Goal: Complete application form

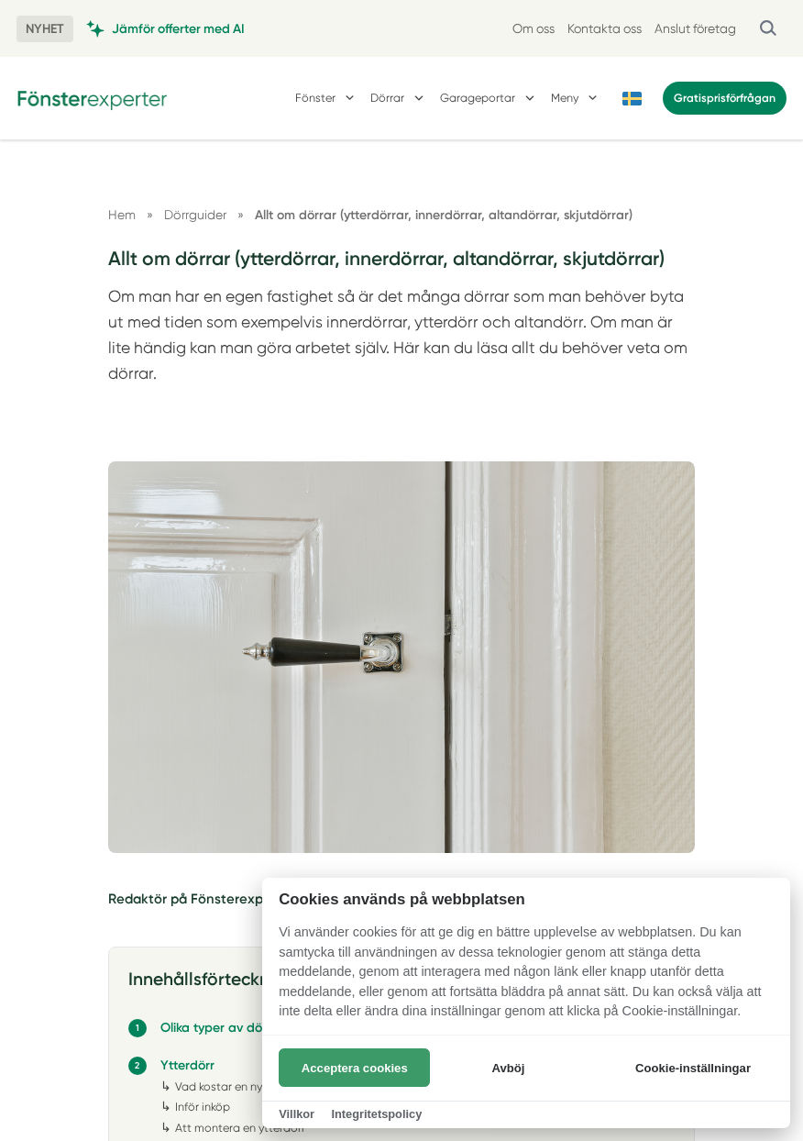
click at [395, 1071] on button "Acceptera cookies" at bounding box center [354, 1067] width 151 height 39
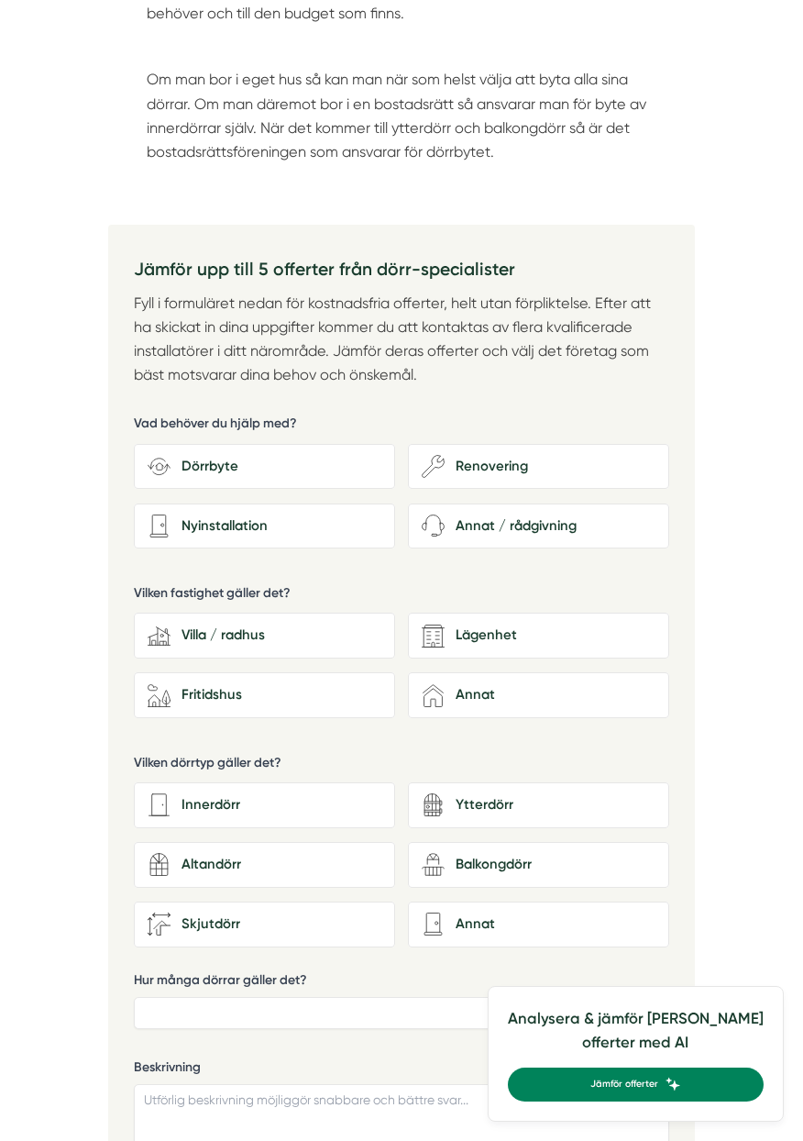
scroll to position [2148, 0]
click at [561, 807] on div "Ytterdörr" at bounding box center [550, 804] width 211 height 22
click at [0, 0] on input "architecture-door-retro Ytterdörr" at bounding box center [0, 0] width 0 height 0
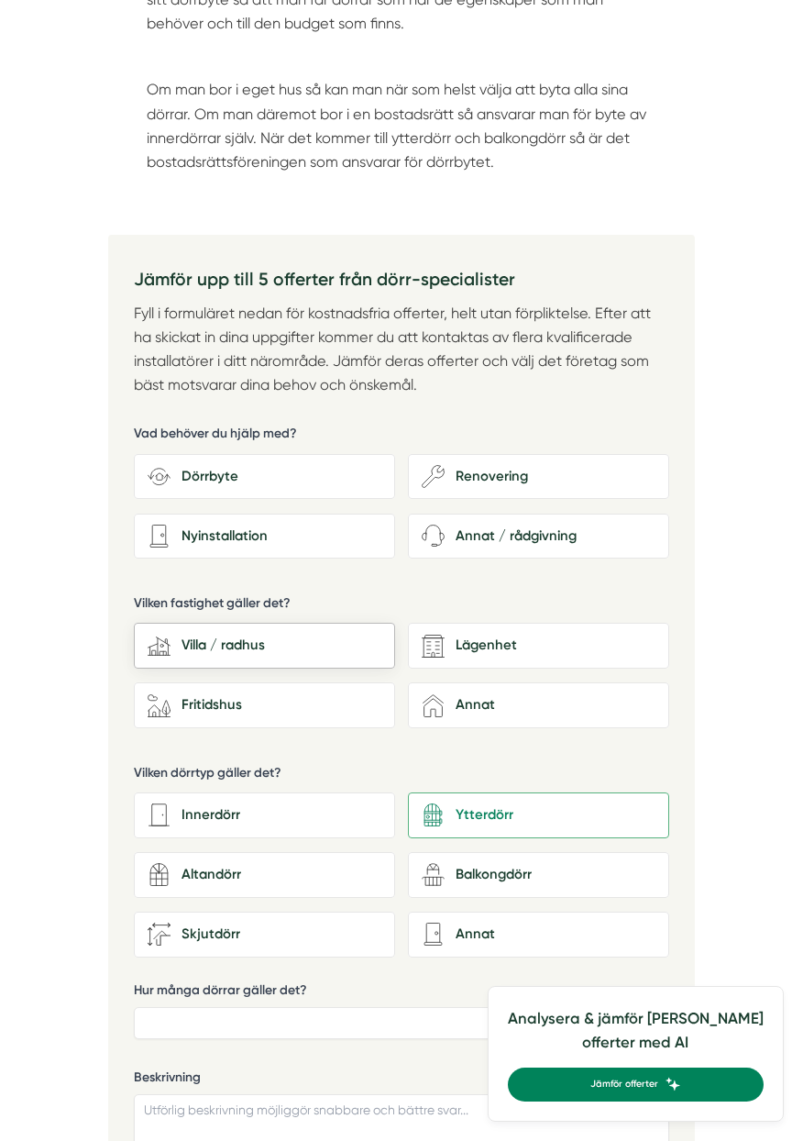
click at [249, 649] on div "Villa / radhus" at bounding box center [276, 646] width 211 height 22
click at [0, 0] on input "house-modern Villa / radhus" at bounding box center [0, 0] width 0 height 0
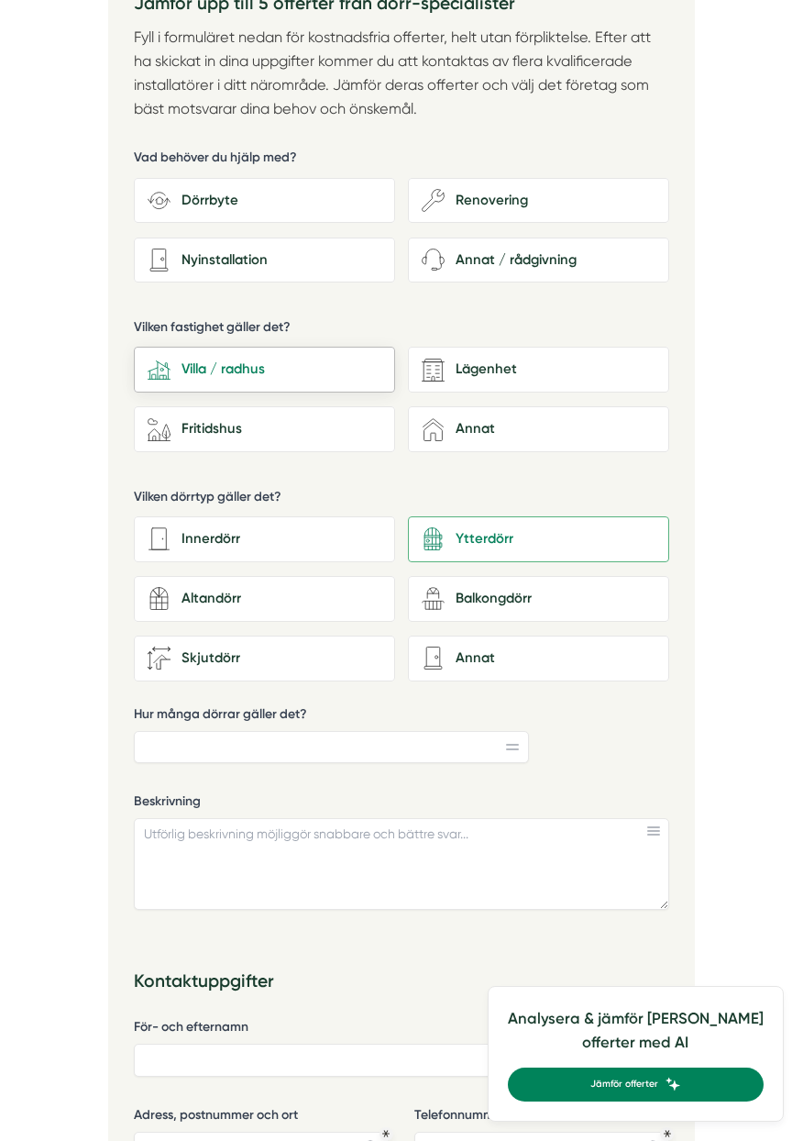
scroll to position [2415, 0]
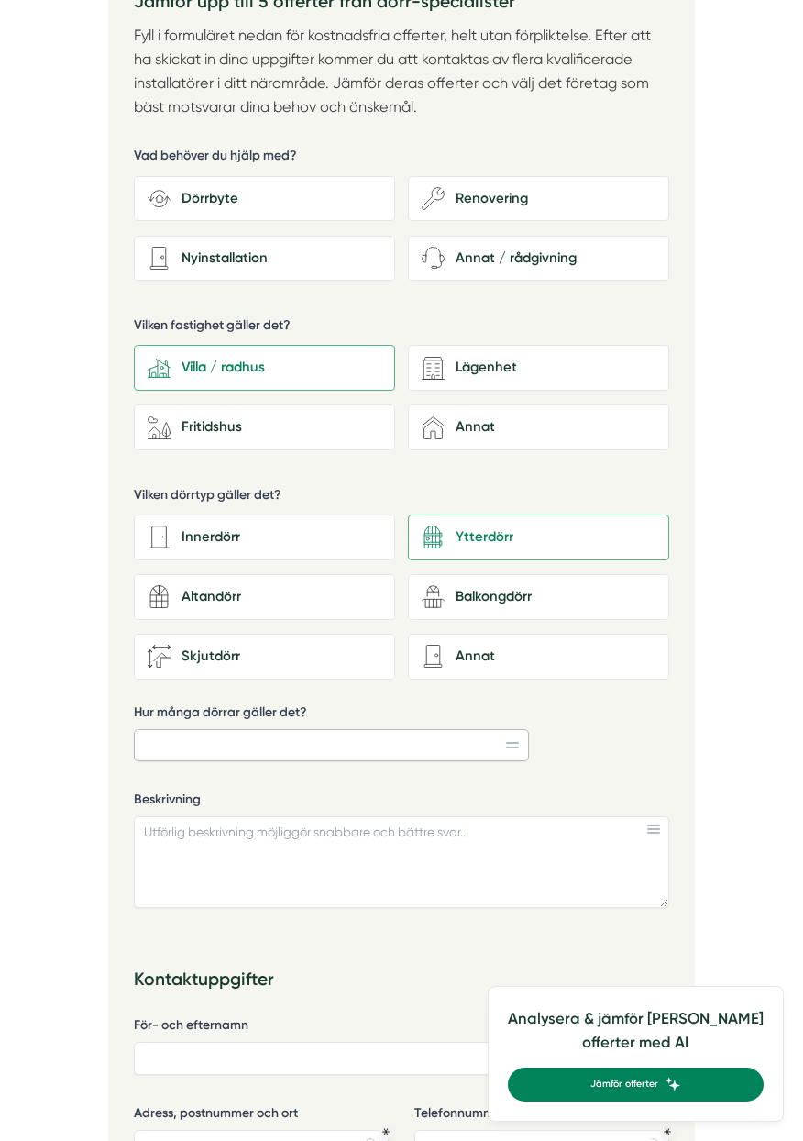
click at [417, 746] on input "Hur många dörrar gäller det?" at bounding box center [331, 745] width 395 height 33
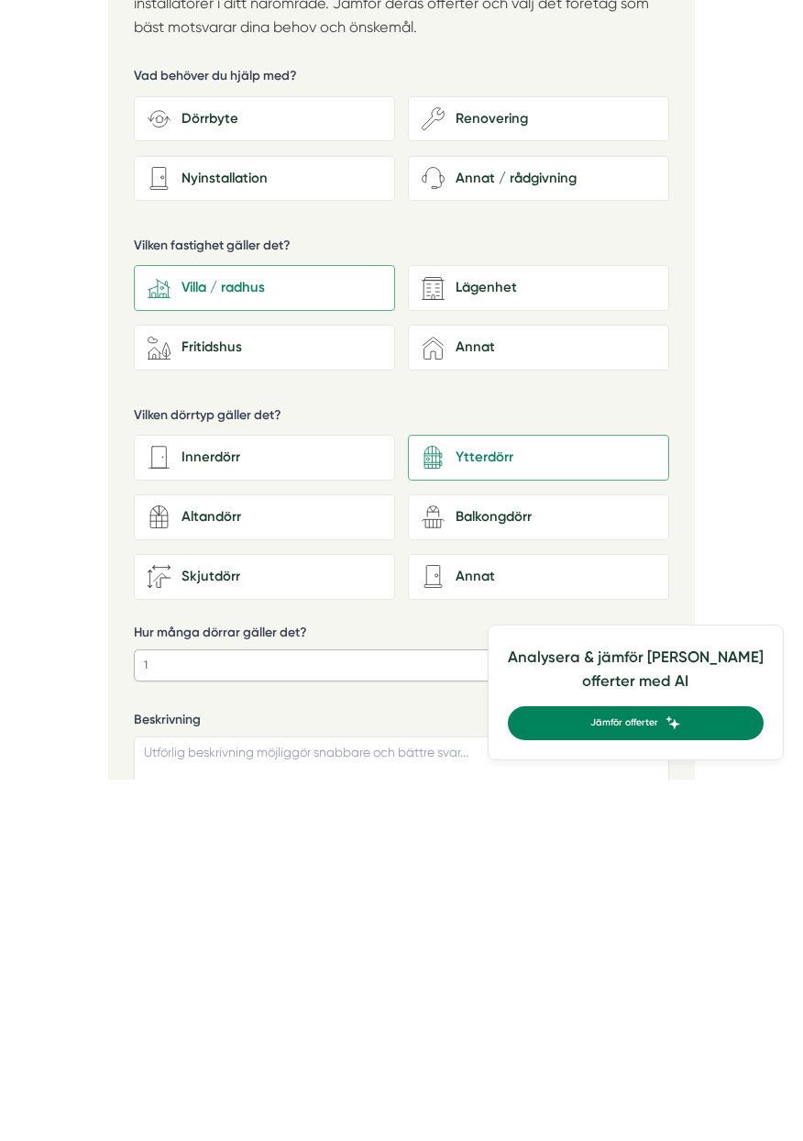
scroll to position [2135, 0]
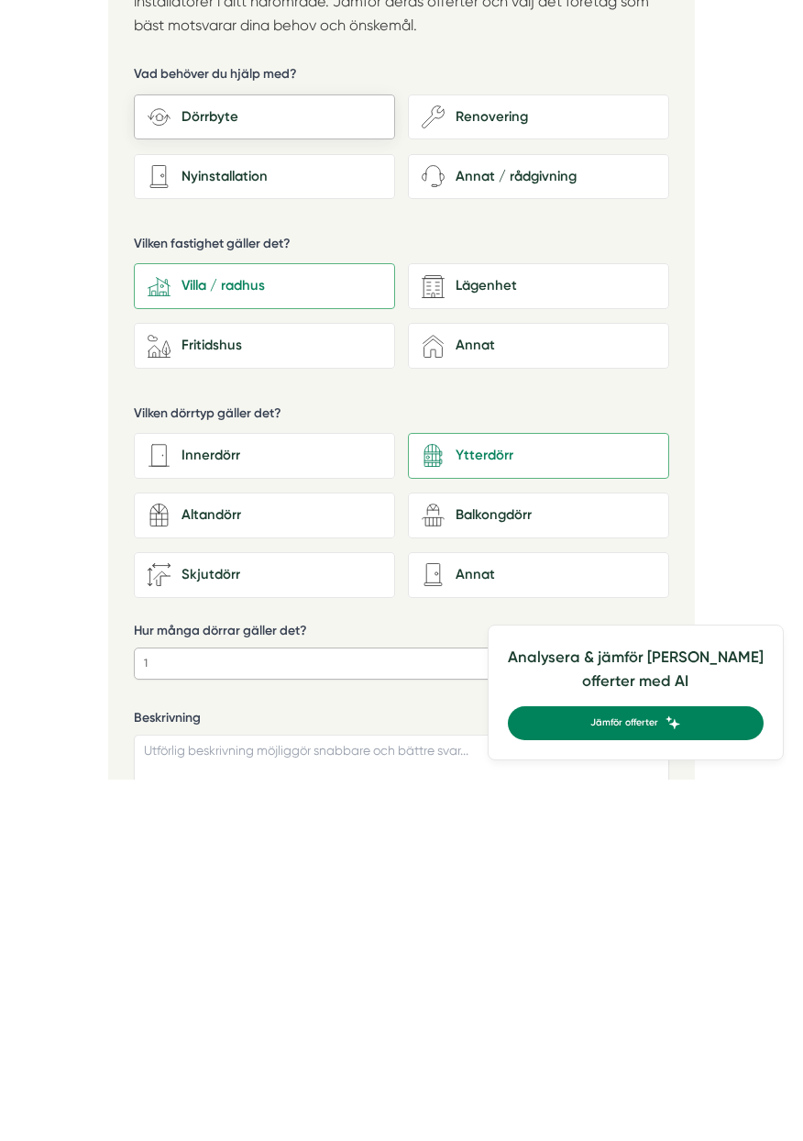
type input "1"
click at [284, 481] on div "Dörrbyte" at bounding box center [276, 479] width 211 height 22
click at [0, 0] on input "Dörrbyte" at bounding box center [0, 0] width 0 height 0
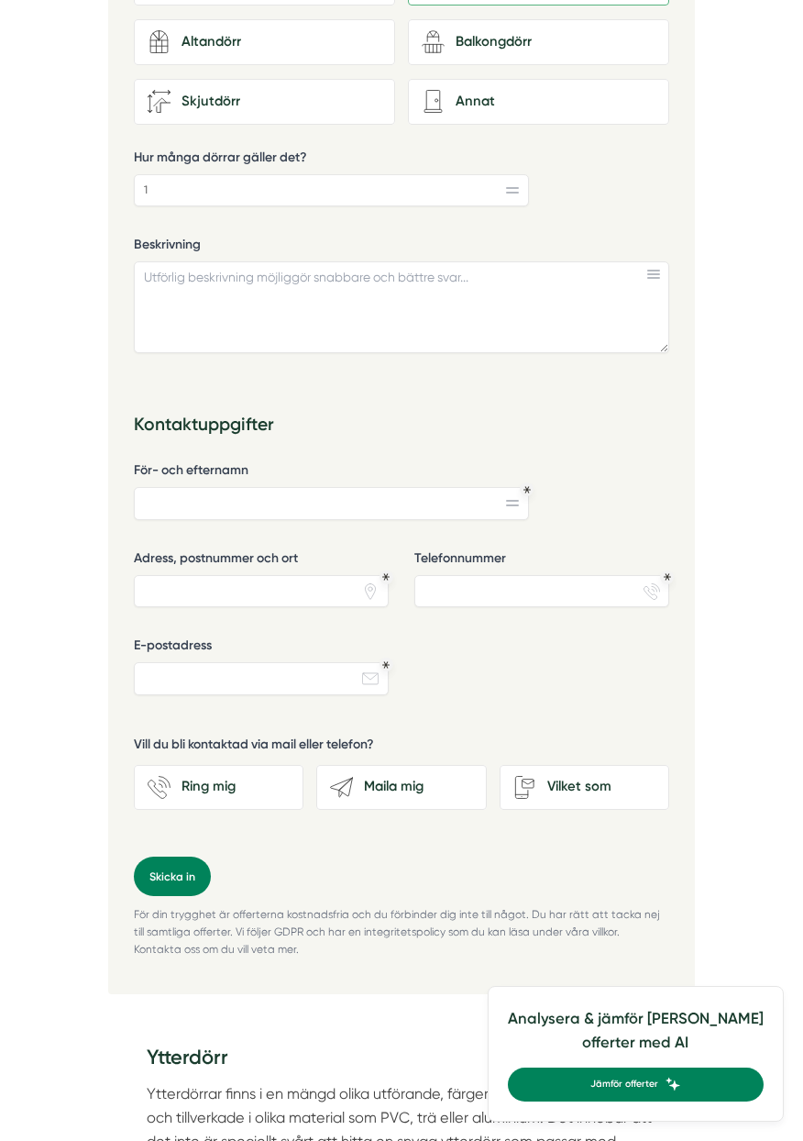
scroll to position [2969, 0]
click at [429, 793] on div "Maila mig" at bounding box center [412, 787] width 119 height 22
click at [0, 0] on input "send-email Maila mig" at bounding box center [0, 0] width 0 height 0
click at [279, 294] on textarea "Beskrivning" at bounding box center [402, 307] width 536 height 92
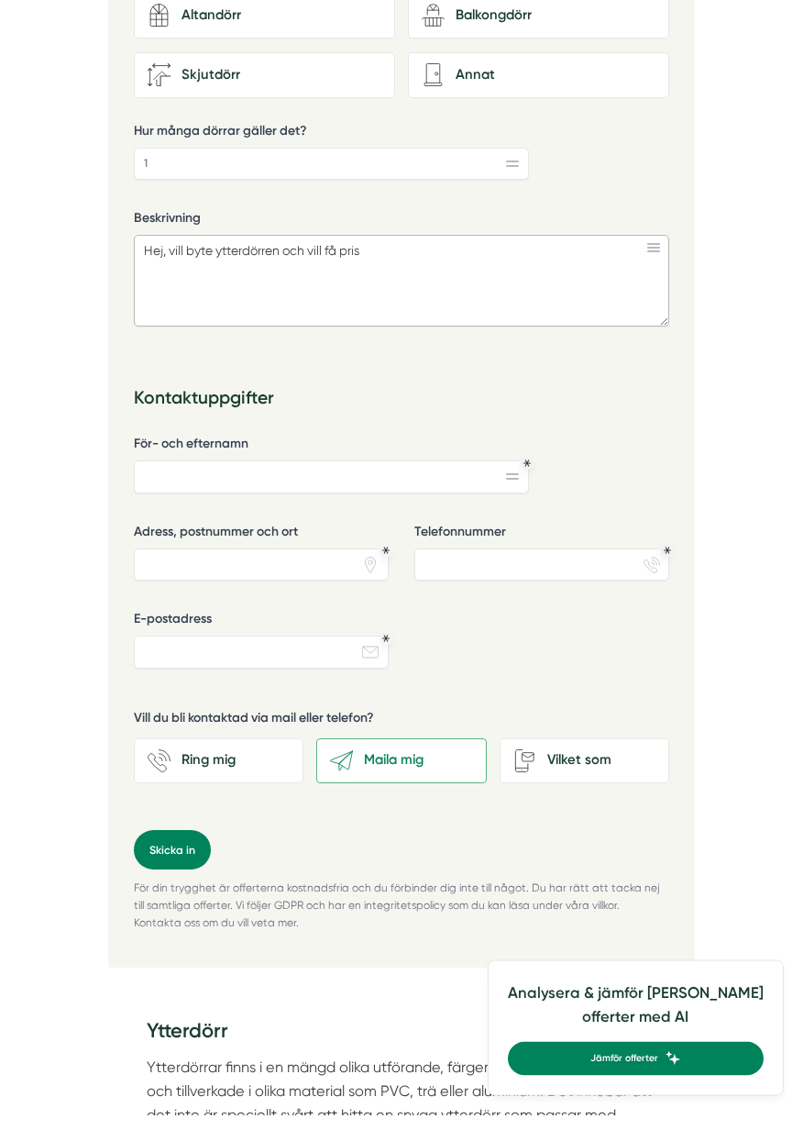
type textarea "Hej, vill byte ytterdörren och vill få pris"
click at [312, 504] on input "För- och efternamn" at bounding box center [331, 503] width 395 height 33
type input "Sait Talayhan"
click at [282, 591] on input "Adress, postnummer och ort" at bounding box center [261, 591] width 255 height 33
type input "19270"
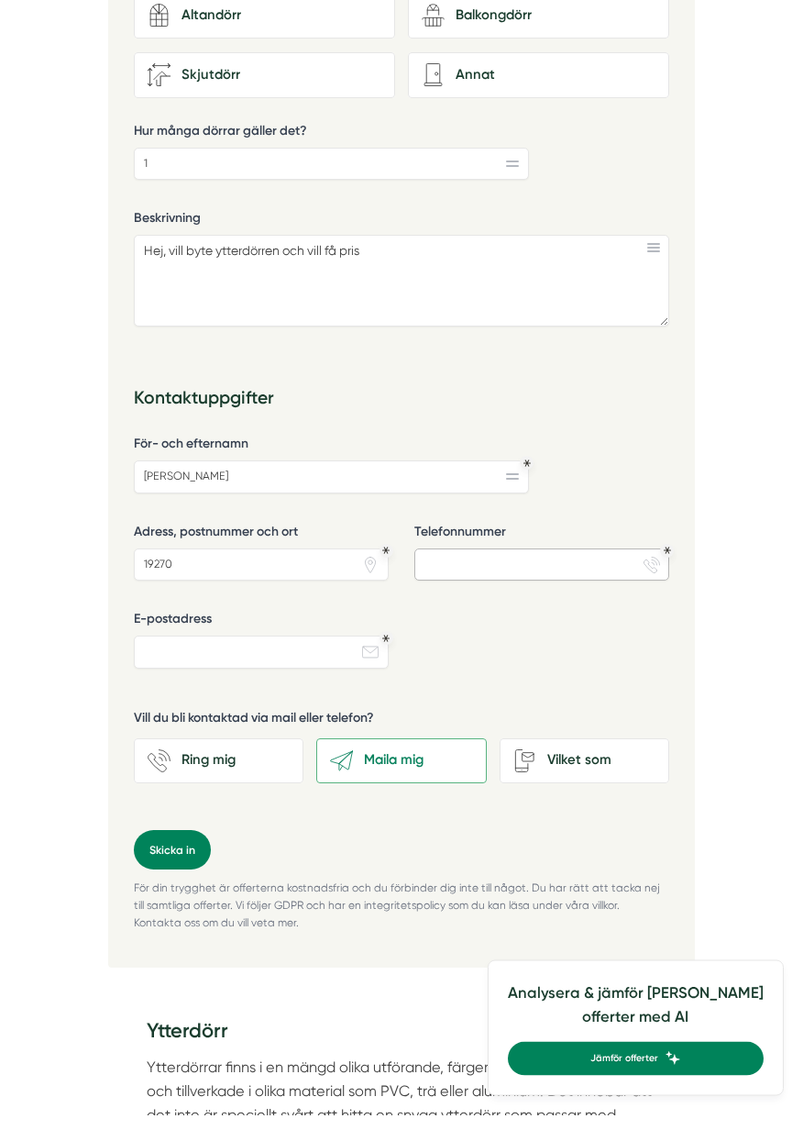
click at [546, 596] on input "Telefonnummer" at bounding box center [542, 591] width 255 height 33
type input "070002190"
click at [287, 683] on input "E-postadress" at bounding box center [261, 678] width 255 height 33
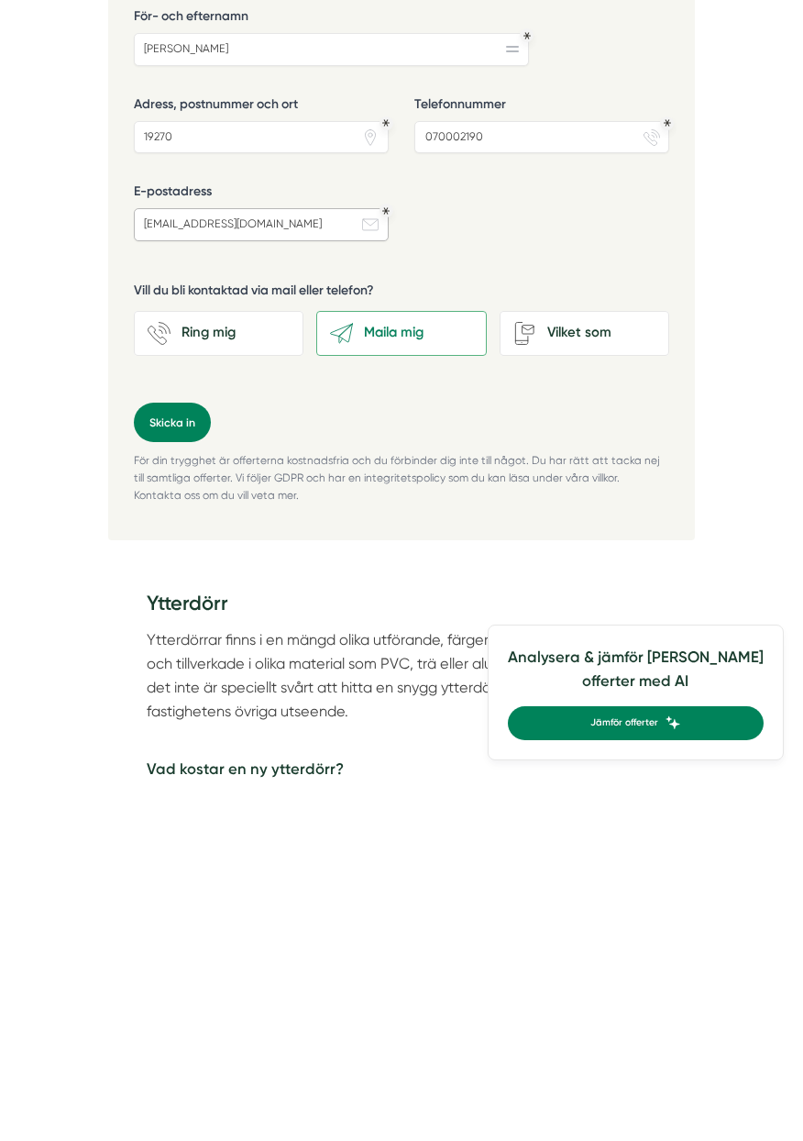
scroll to position [3064, 0]
type input "saittalfb@hotmail.com"
click at [178, 782] on button "Skicka in" at bounding box center [172, 782] width 77 height 40
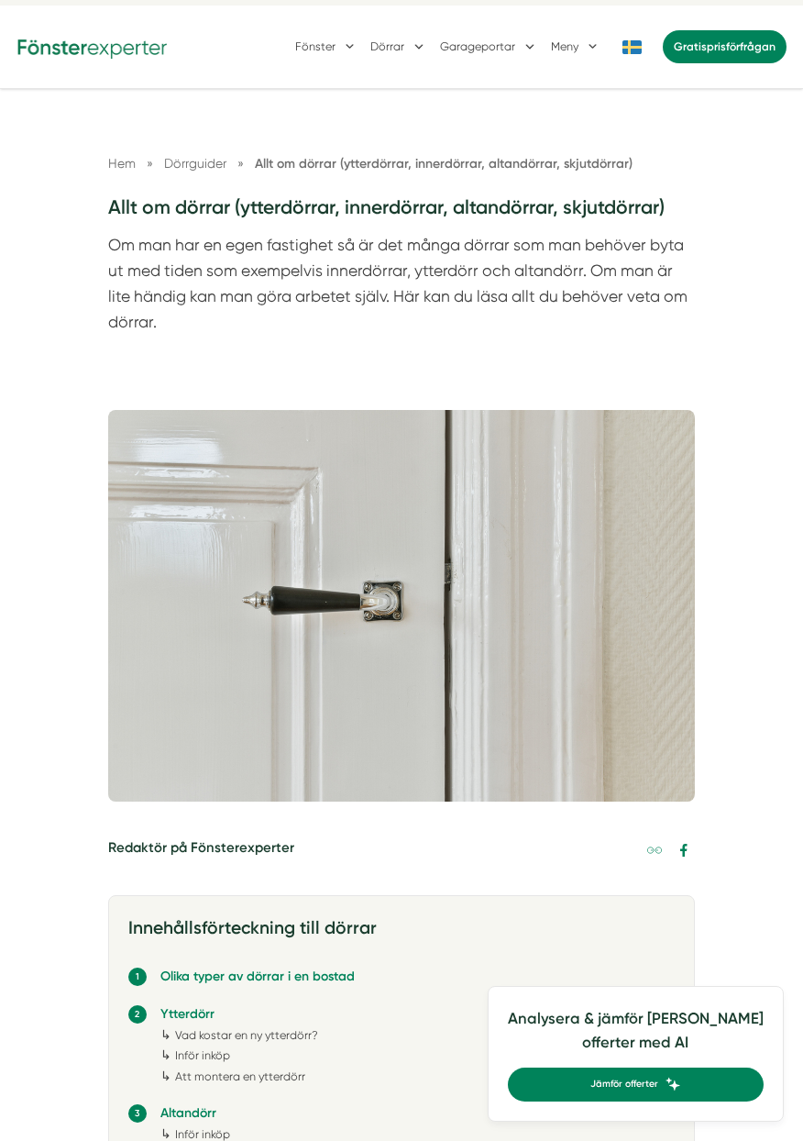
scroll to position [77, 0]
